Goal: Task Accomplishment & Management: Manage account settings

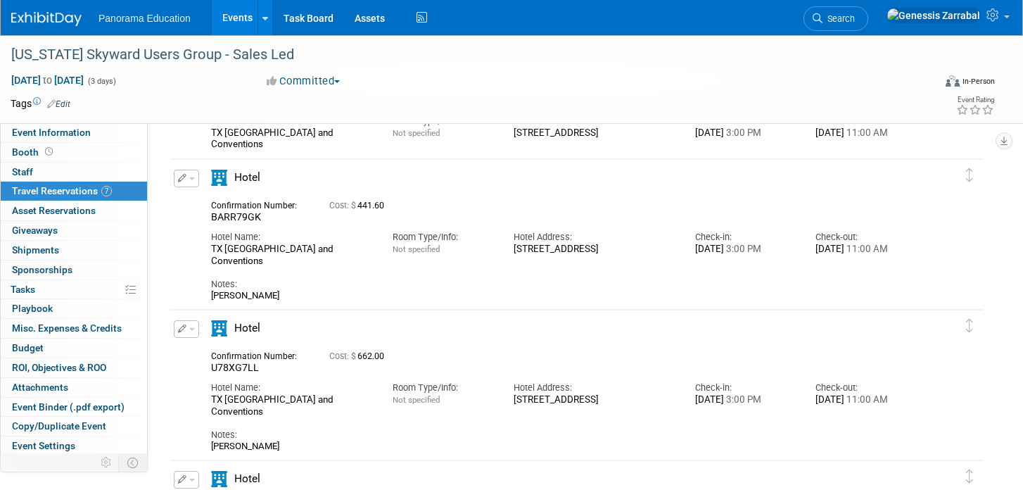
click at [240, 21] on link "Events" at bounding box center [237, 17] width 51 height 35
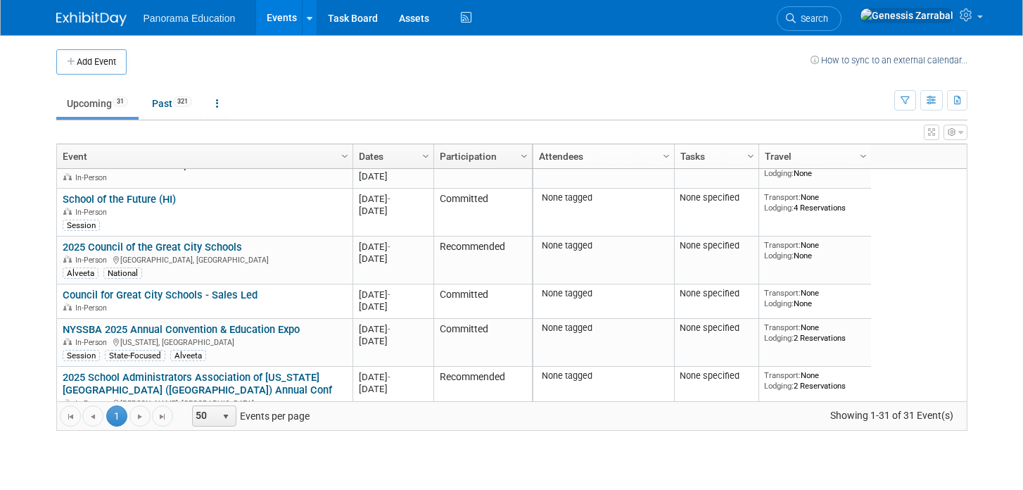
scroll to position [641, 0]
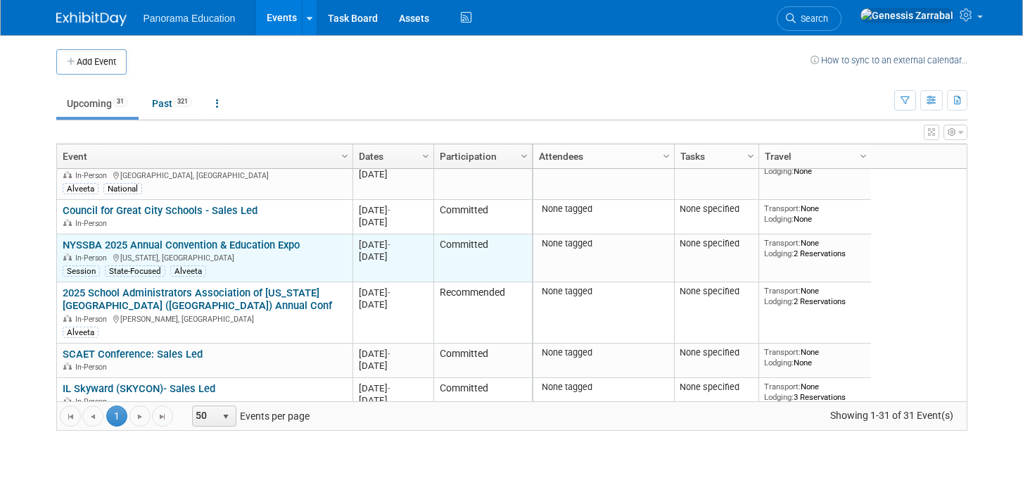
click at [219, 246] on link "NYSSBA 2025 Annual Convention & Education Expo" at bounding box center [181, 244] width 237 height 13
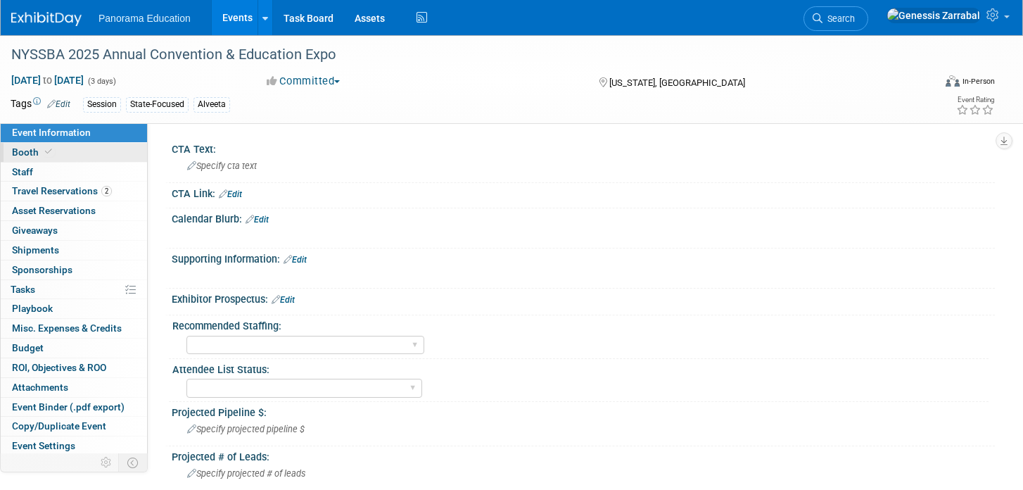
click at [64, 153] on link "Booth" at bounding box center [74, 152] width 146 height 19
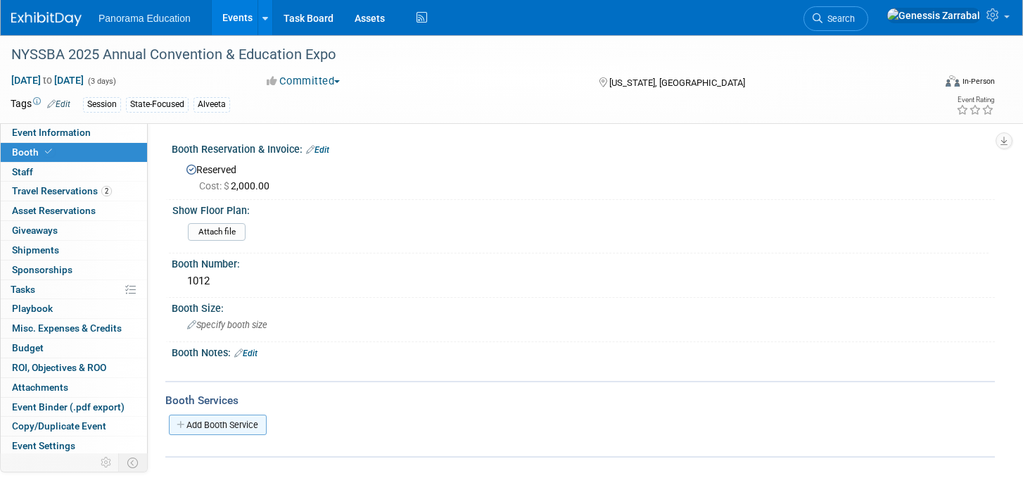
click at [246, 423] on link "Add Booth Service" at bounding box center [218, 424] width 98 height 20
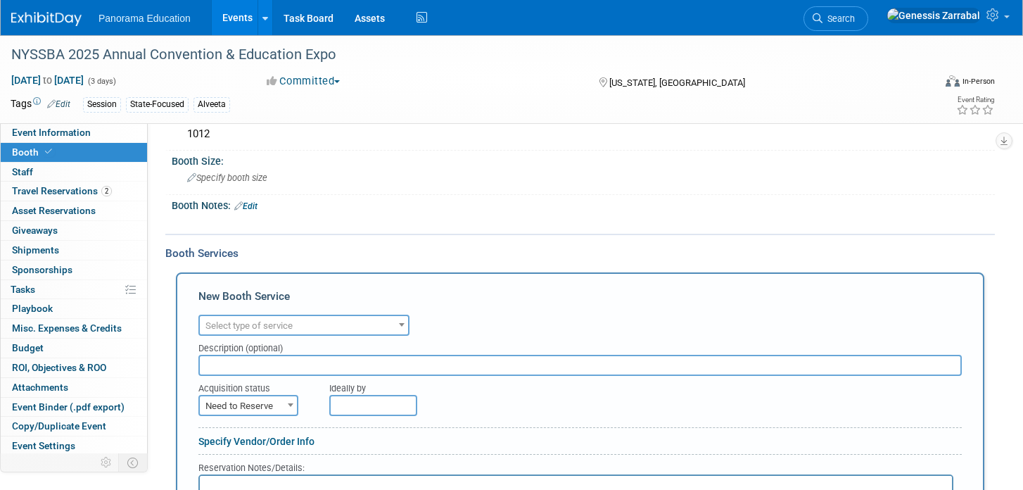
scroll to position [145, 0]
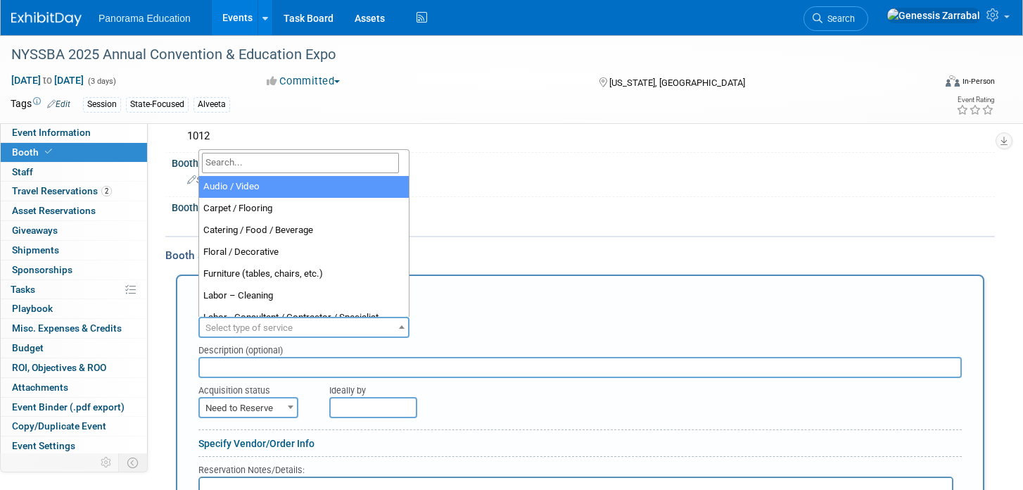
click at [302, 324] on span "Select type of service" at bounding box center [304, 328] width 208 height 20
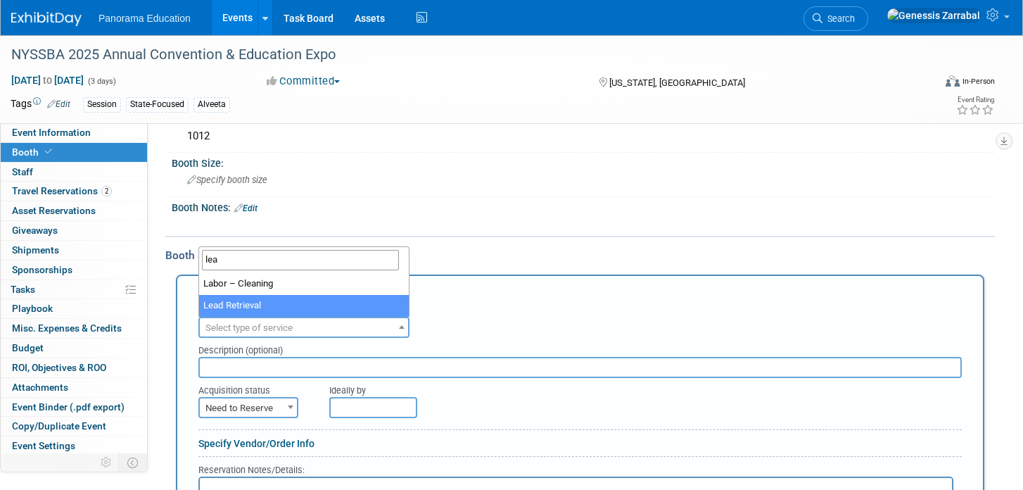
type input "lea"
select select "7"
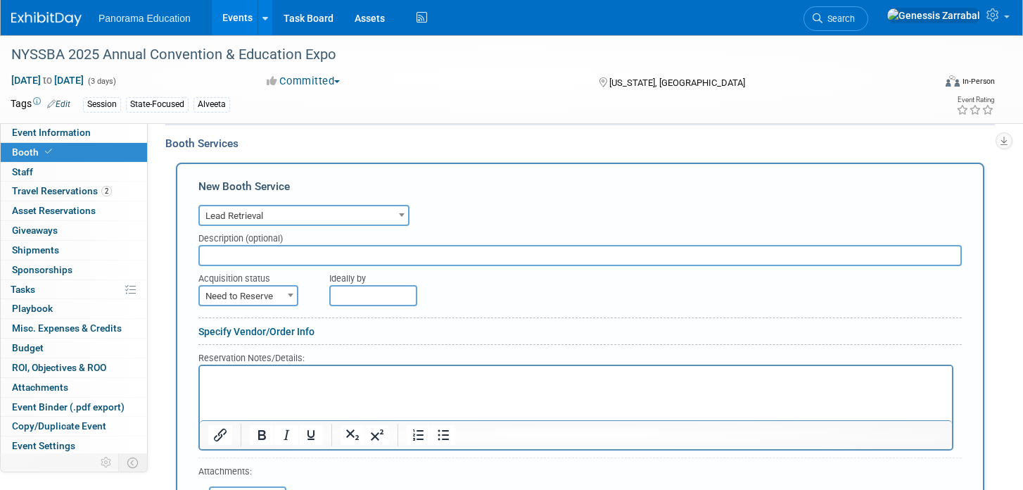
scroll to position [254, 0]
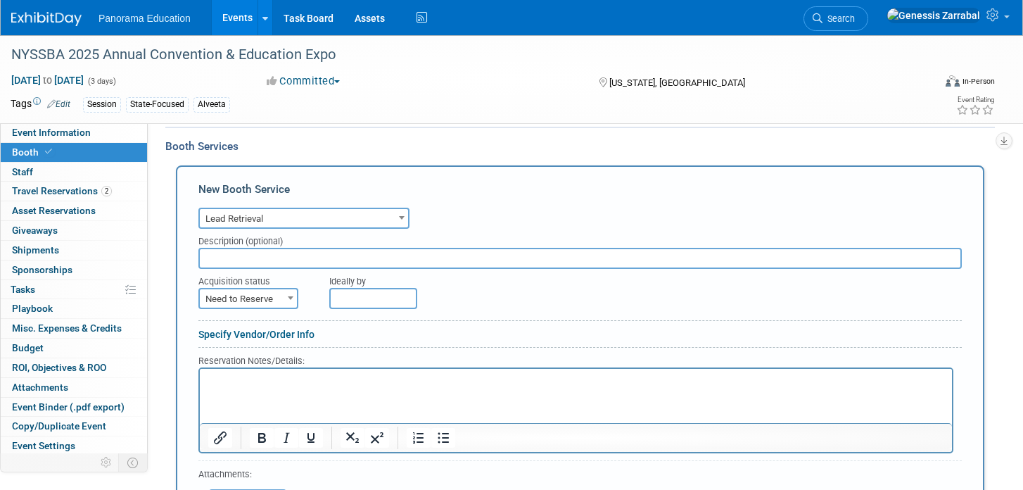
click at [264, 256] on input "text" at bounding box center [579, 258] width 763 height 21
type input "CVENT App Licenses"
click at [265, 305] on span "Need to Reserve" at bounding box center [248, 299] width 97 height 20
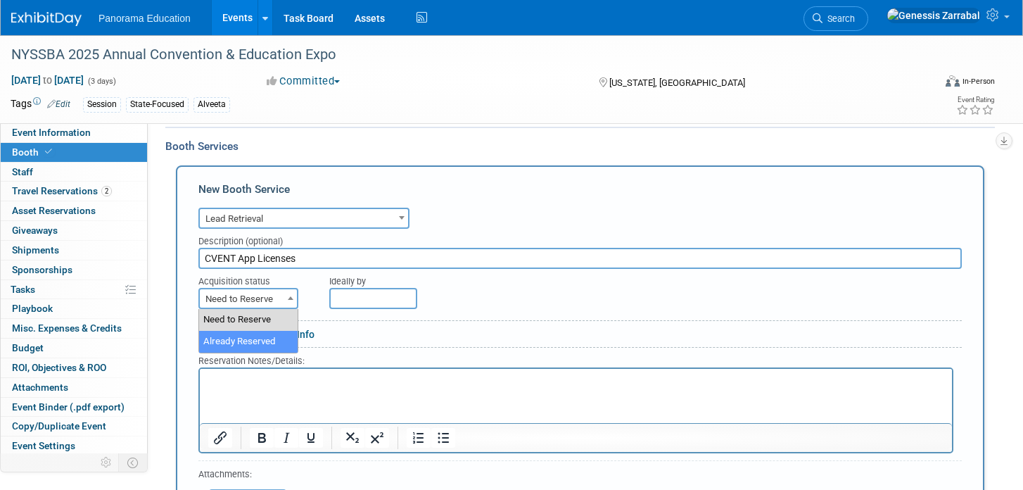
select select "2"
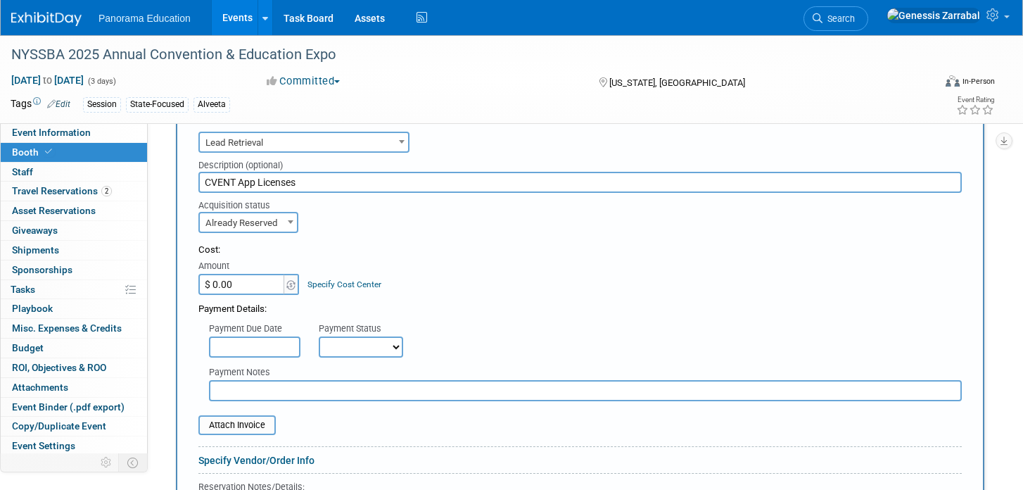
scroll to position [328, 0]
click at [230, 292] on input "$ 0.00" at bounding box center [242, 285] width 88 height 21
type input "$ 433.33"
click at [482, 365] on div "Payment Notes" at bounding box center [585, 382] width 774 height 40
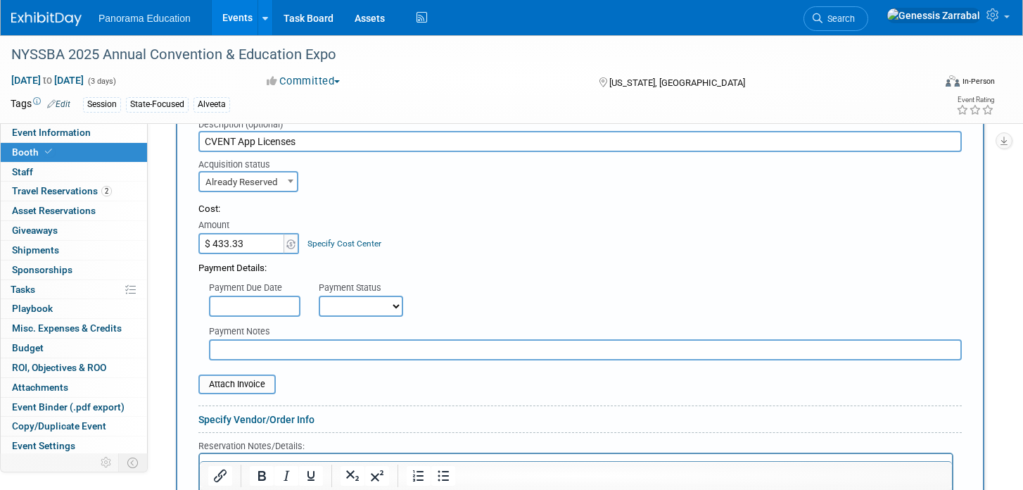
scroll to position [375, 0]
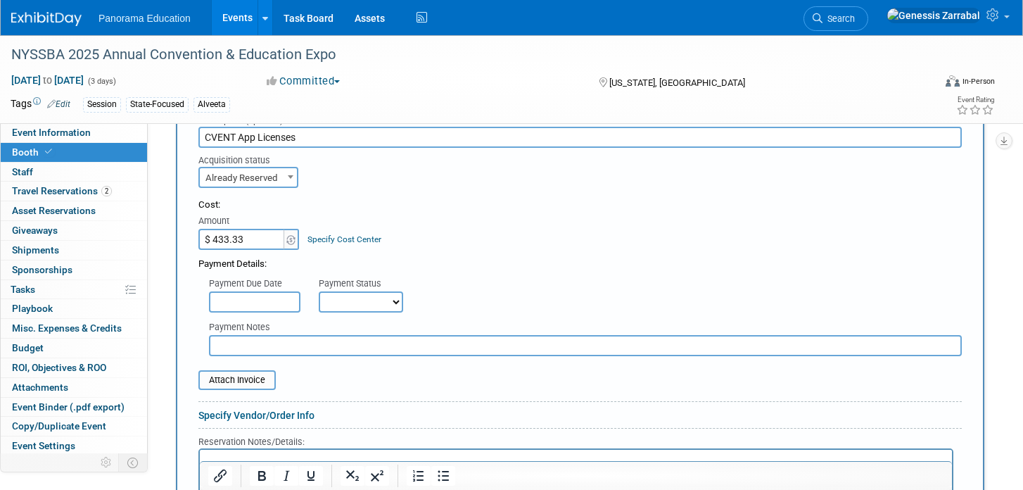
click at [379, 302] on select "Not Paid Yet Partially Paid Paid in Full" at bounding box center [361, 301] width 84 height 21
select select "1"
click at [319, 291] on select "Not Paid Yet Partially Paid Paid in Full" at bounding box center [361, 301] width 84 height 21
click at [363, 388] on table "Attach Invoice" at bounding box center [579, 380] width 763 height 20
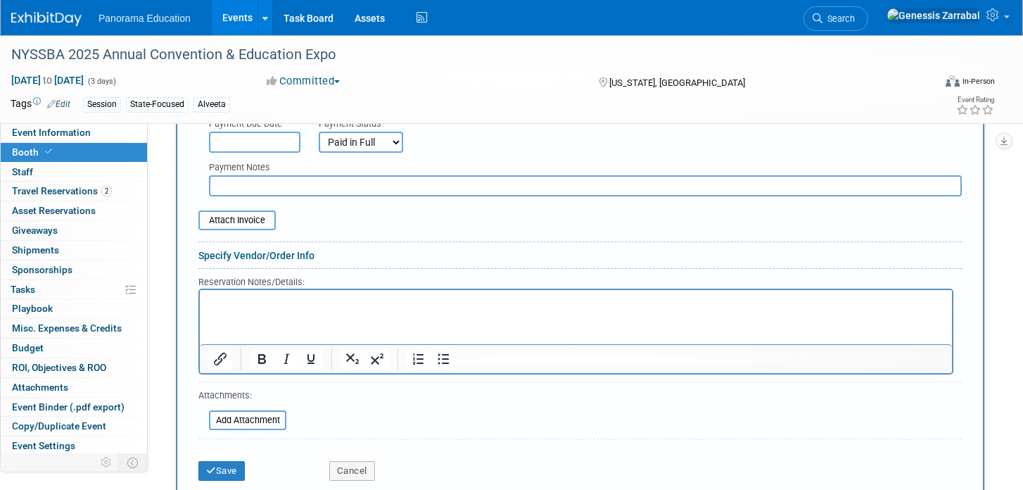
scroll to position [532, 0]
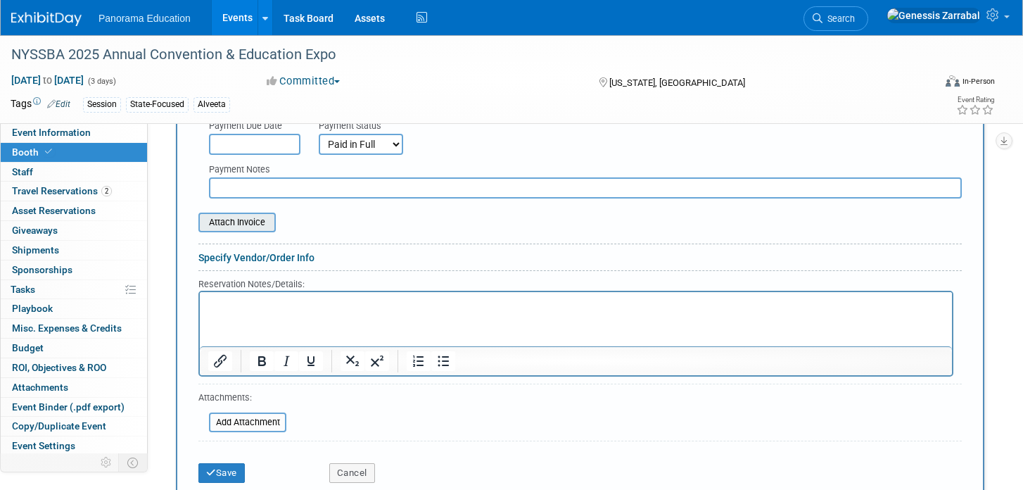
click at [247, 221] on input "file" at bounding box center [190, 222] width 167 height 17
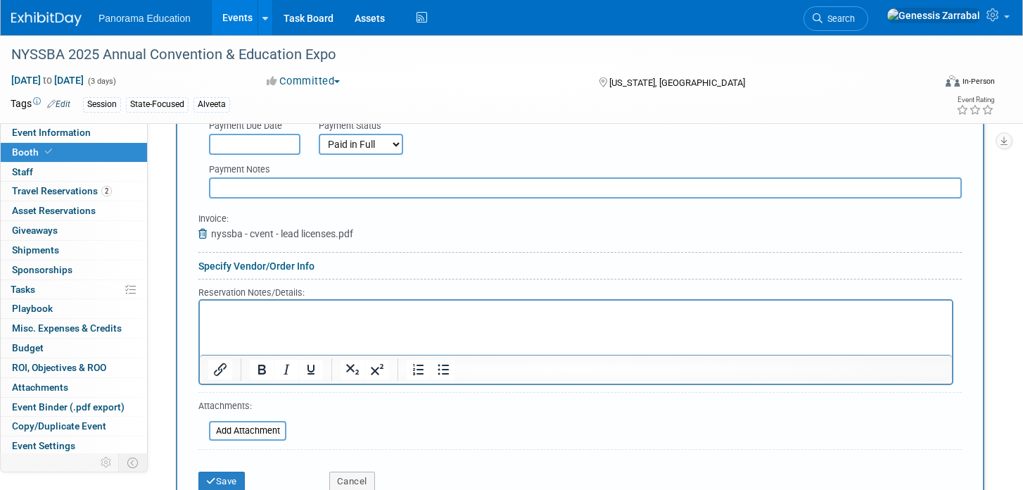
click at [251, 319] on html at bounding box center [576, 309] width 752 height 19
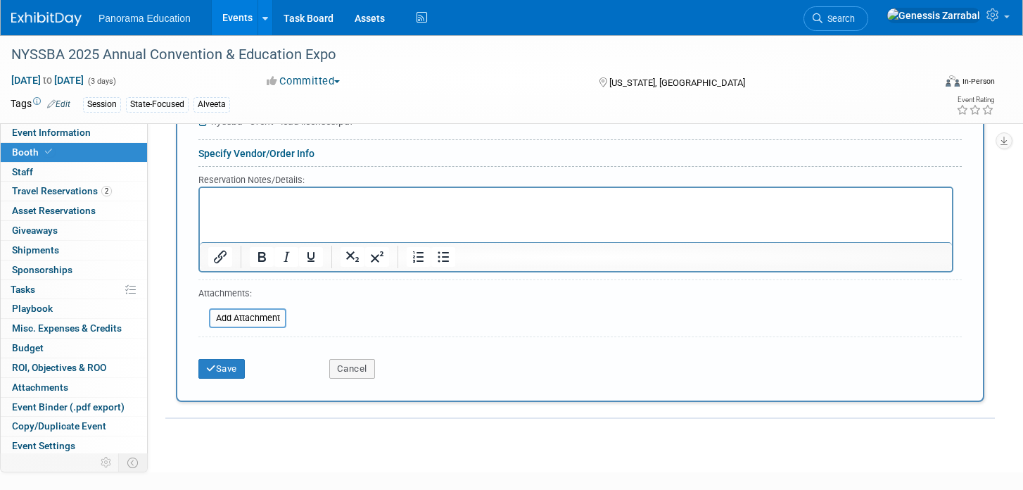
scroll to position [646, 0]
click at [236, 365] on button "Save" at bounding box center [221, 368] width 46 height 20
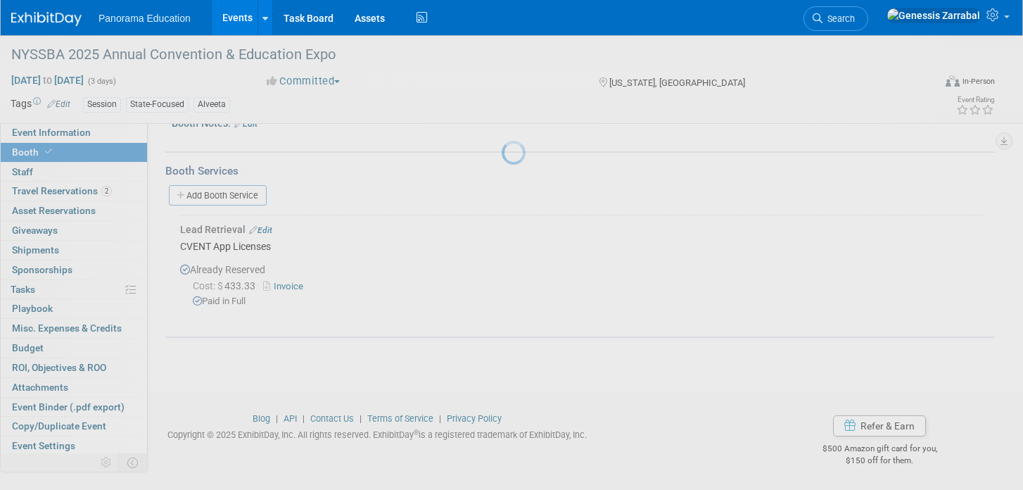
scroll to position [229, 0]
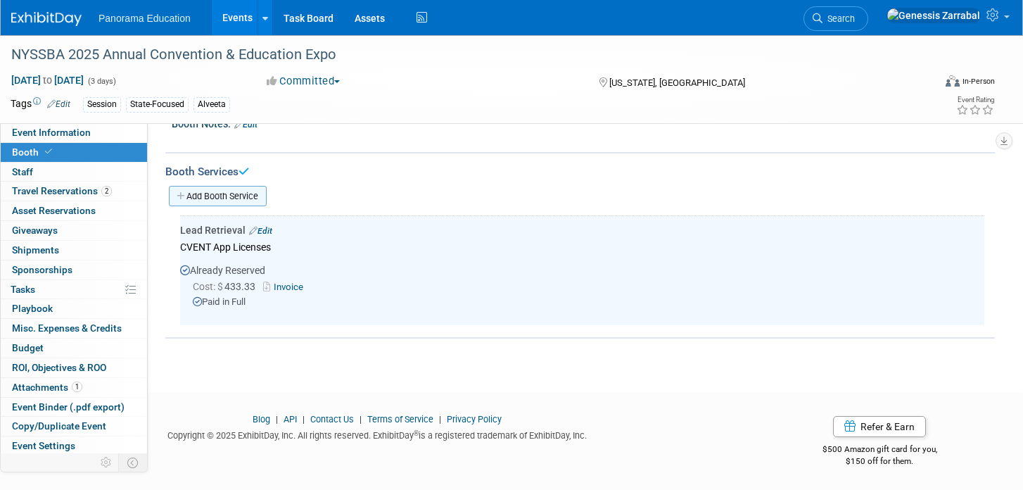
click at [252, 193] on link "Add Booth Service" at bounding box center [218, 196] width 98 height 20
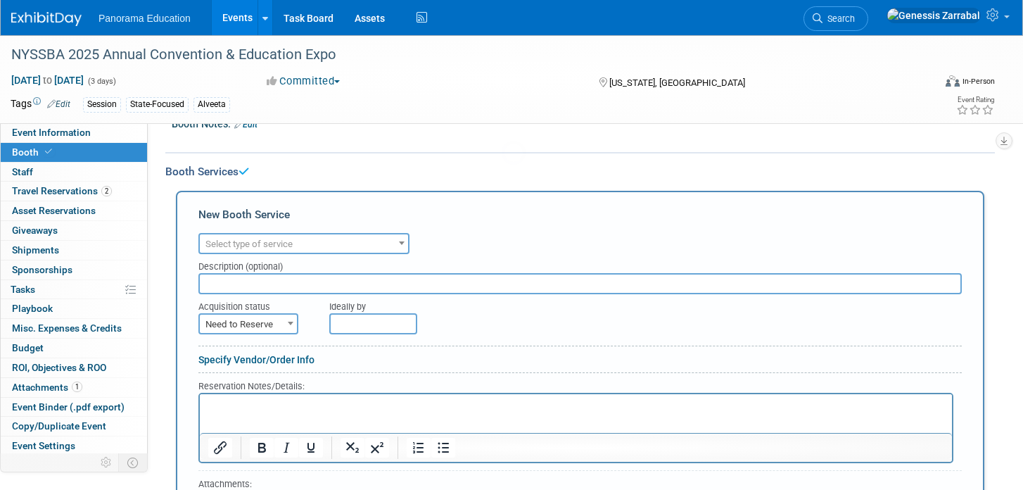
scroll to position [0, 0]
click at [263, 244] on span "Select type of service" at bounding box center [248, 243] width 87 height 11
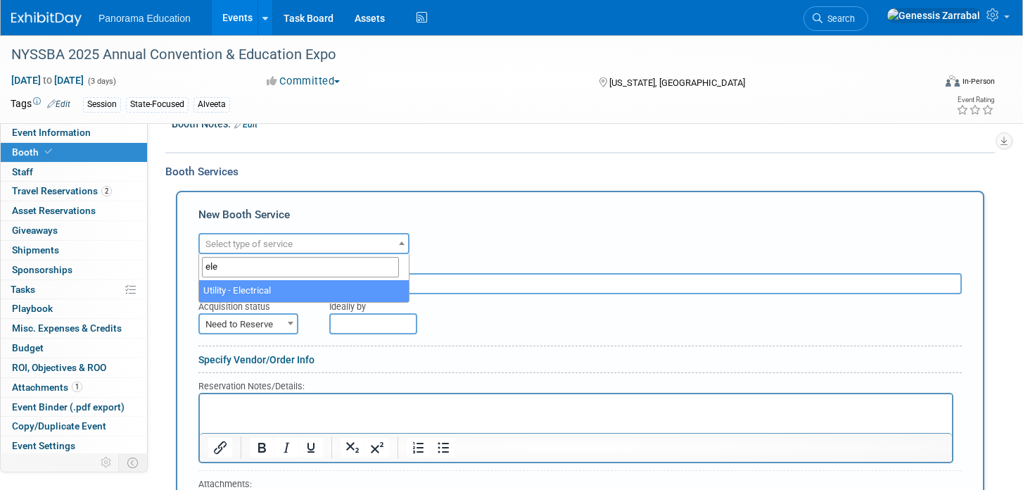
type input "ele"
select select "8"
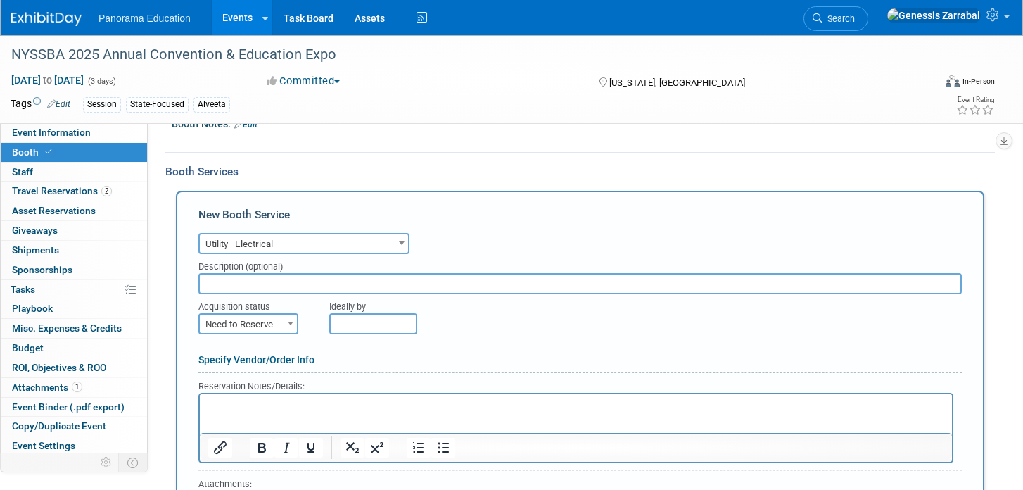
click at [267, 340] on form "Audio / Video Carpet / Flooring Catering / Food / Beverage Floral / Decorative …" at bounding box center [579, 402] width 763 height 347
click at [266, 325] on span "Need to Reserve" at bounding box center [248, 324] width 97 height 20
select select "2"
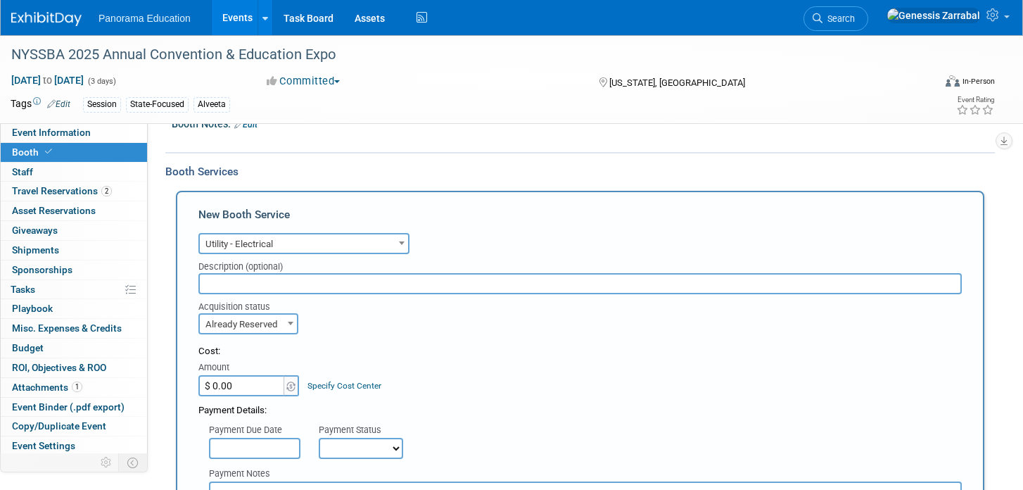
click at [245, 391] on input "$ 0.00" at bounding box center [242, 385] width 88 height 21
type input "$ 892.40"
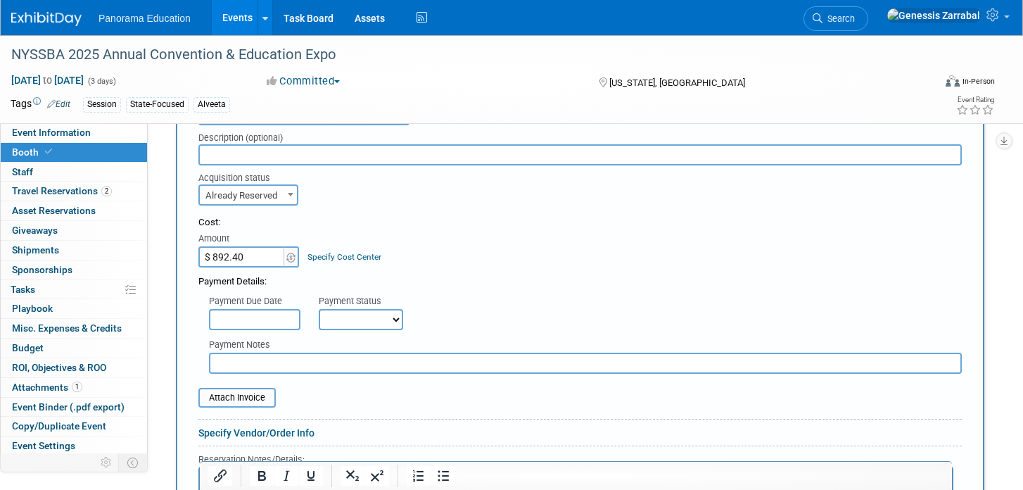
scroll to position [378, 0]
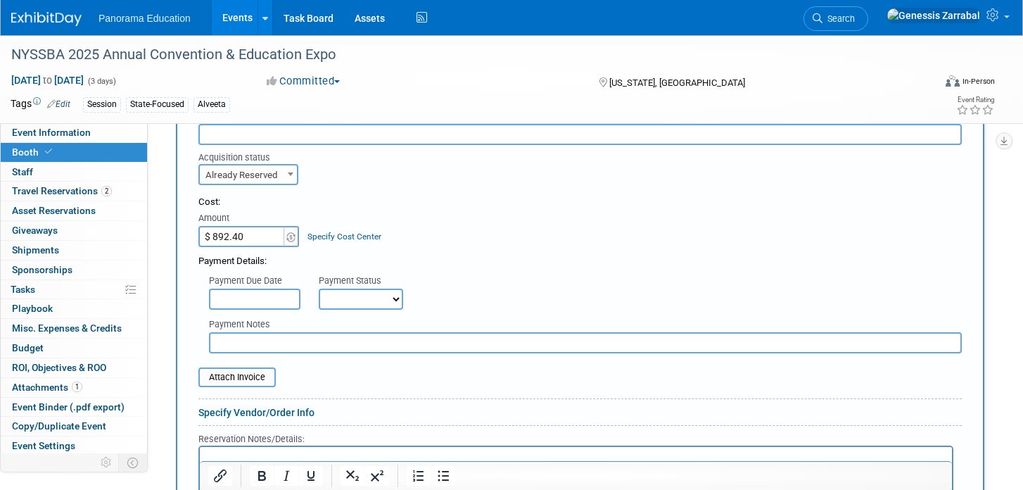
click at [377, 309] on select "Not Paid Yet Partially Paid Paid in Full" at bounding box center [361, 298] width 84 height 21
select select "1"
click at [319, 288] on select "Not Paid Yet Partially Paid Paid in Full" at bounding box center [361, 298] width 84 height 21
click at [376, 345] on input "text" at bounding box center [585, 342] width 753 height 21
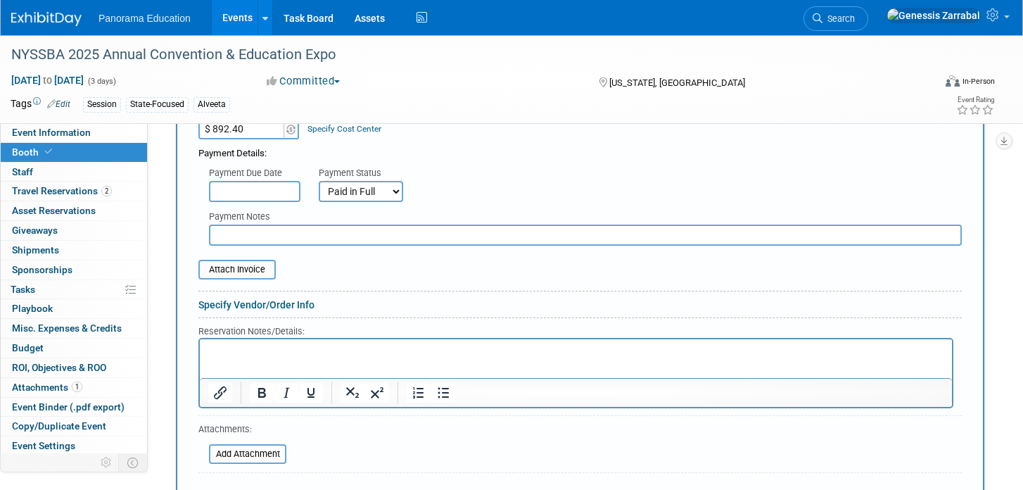
scroll to position [486, 0]
click at [234, 274] on input "file" at bounding box center [190, 268] width 167 height 17
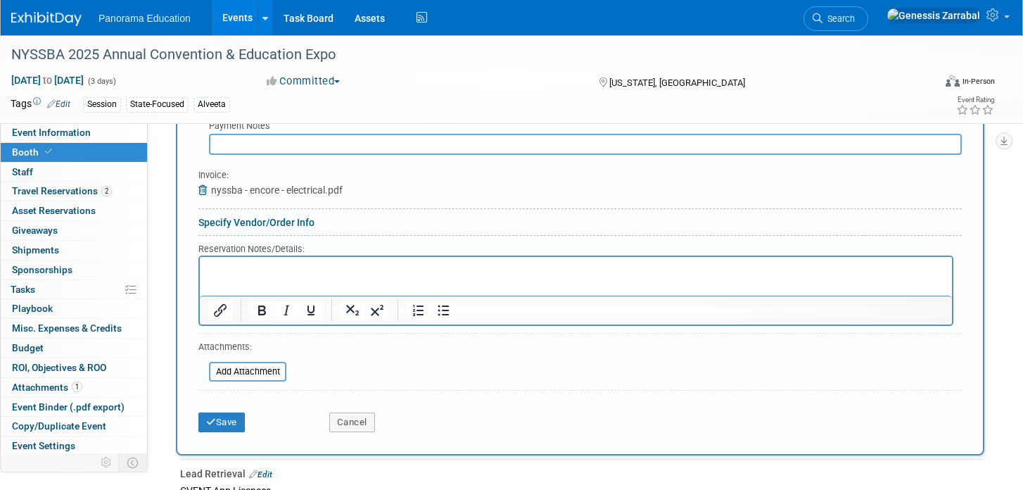
scroll to position [611, 0]
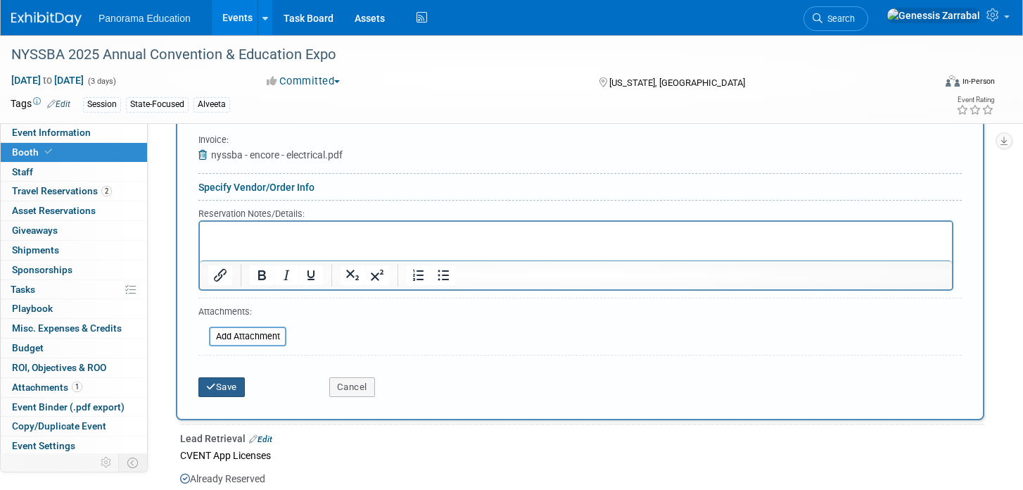
click at [215, 388] on icon "submit" at bounding box center [211, 386] width 10 height 9
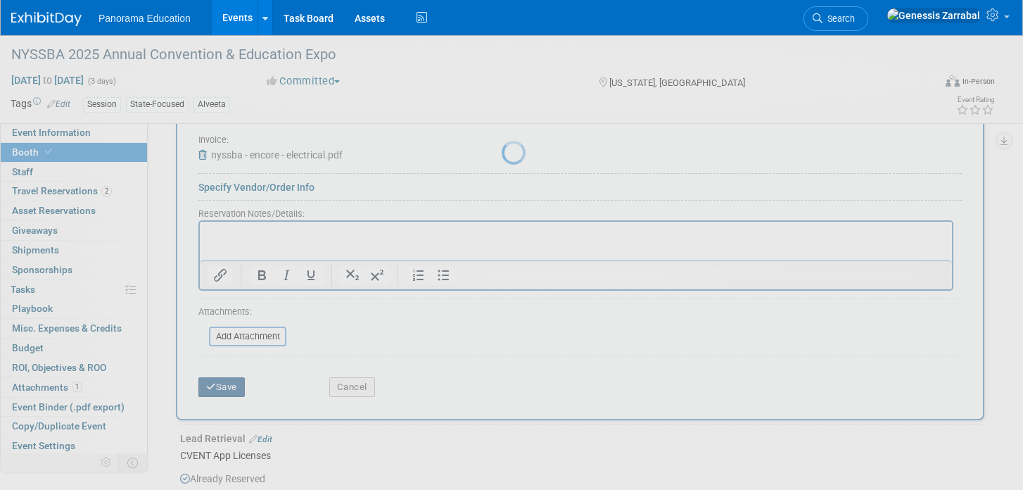
scroll to position [319, 0]
